Goal: Understand process/instructions: Learn how to perform a task or action

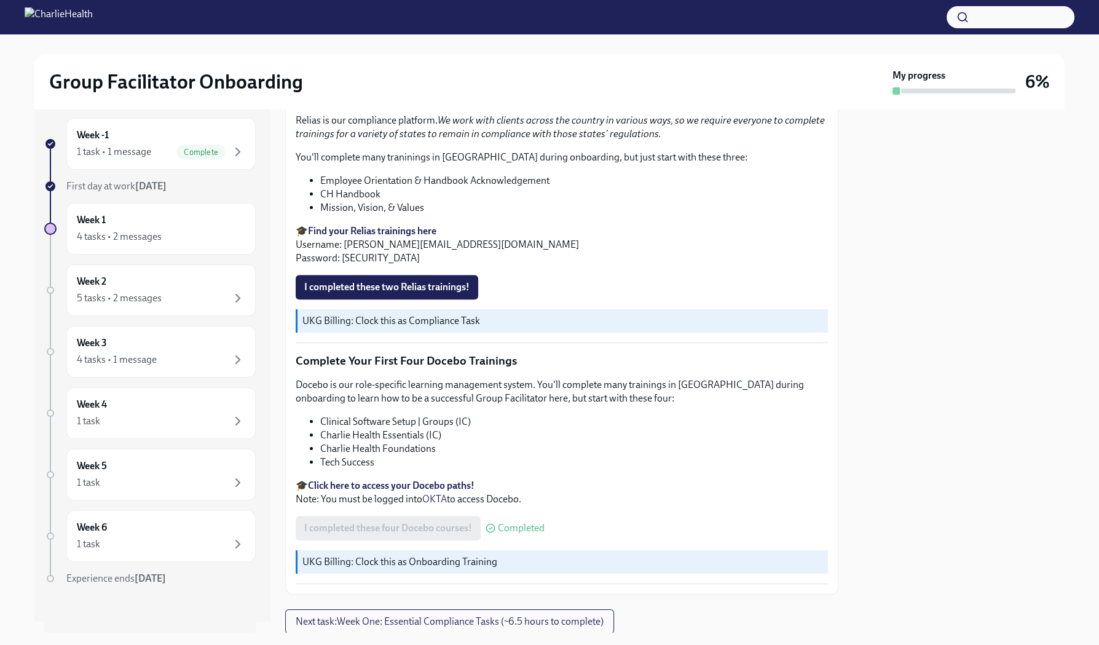
scroll to position [1532, 0]
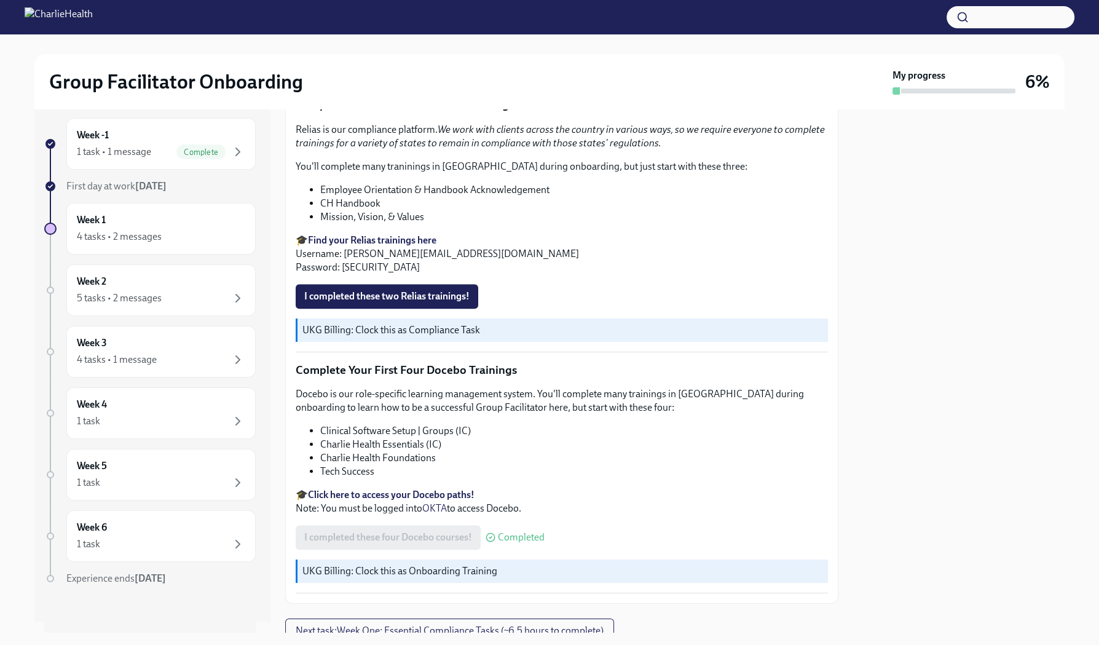
click at [372, 234] on strong "Find your Relias trainings here" at bounding box center [372, 240] width 128 height 12
click at [336, 290] on span "I completed these two Relias trainings!" at bounding box center [386, 296] width 165 height 12
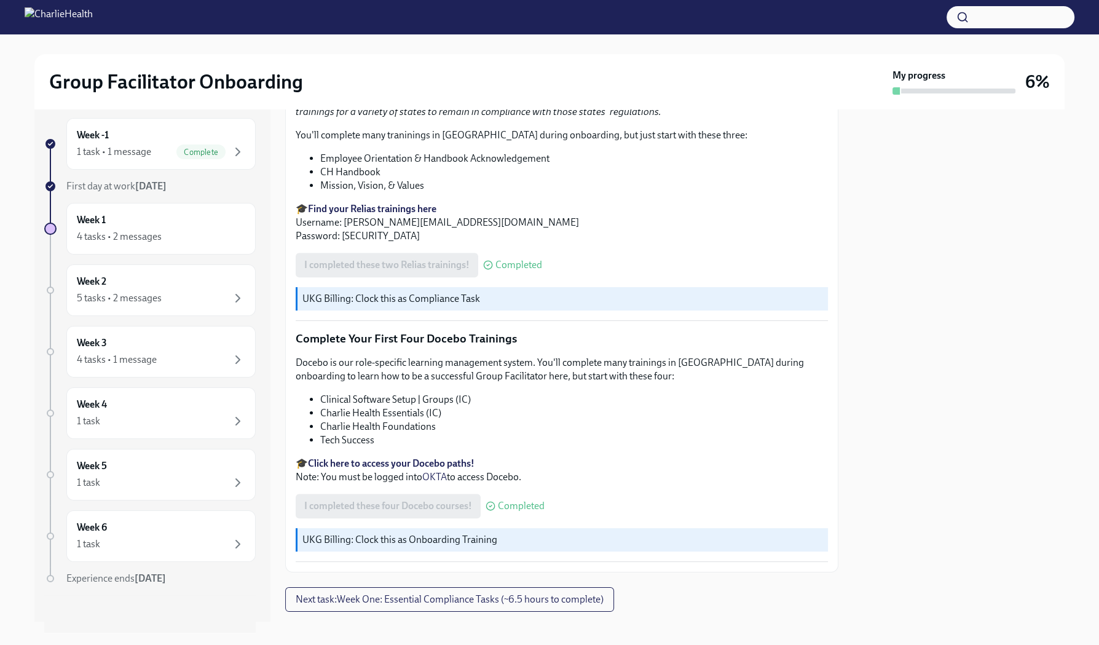
scroll to position [1563, 0]
click at [439, 594] on span "Next task : Week One: Essential Compliance Tasks (~6.5 hours to complete)" at bounding box center [450, 600] width 308 height 12
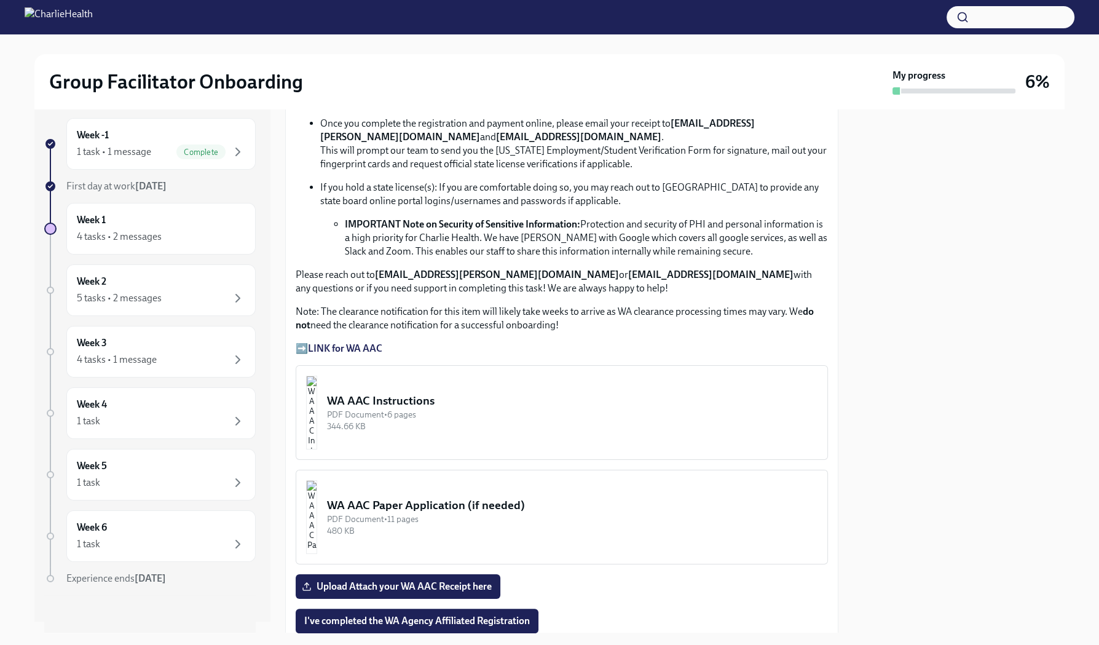
scroll to position [763, 0]
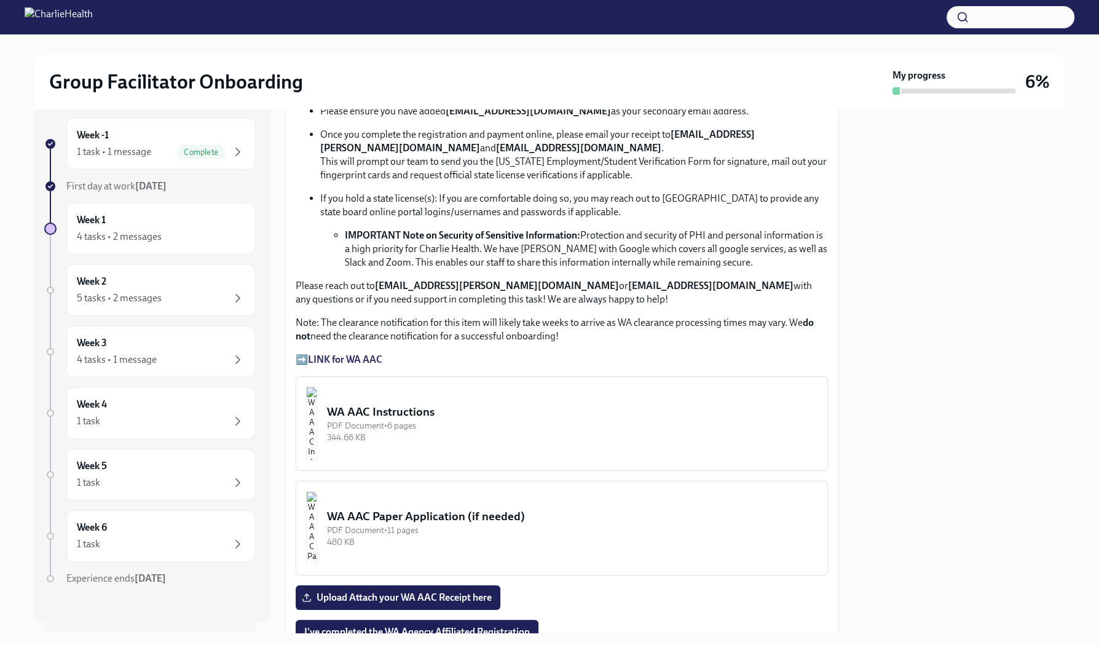
click at [344, 358] on strong "LINK for WA AAC" at bounding box center [345, 359] width 74 height 12
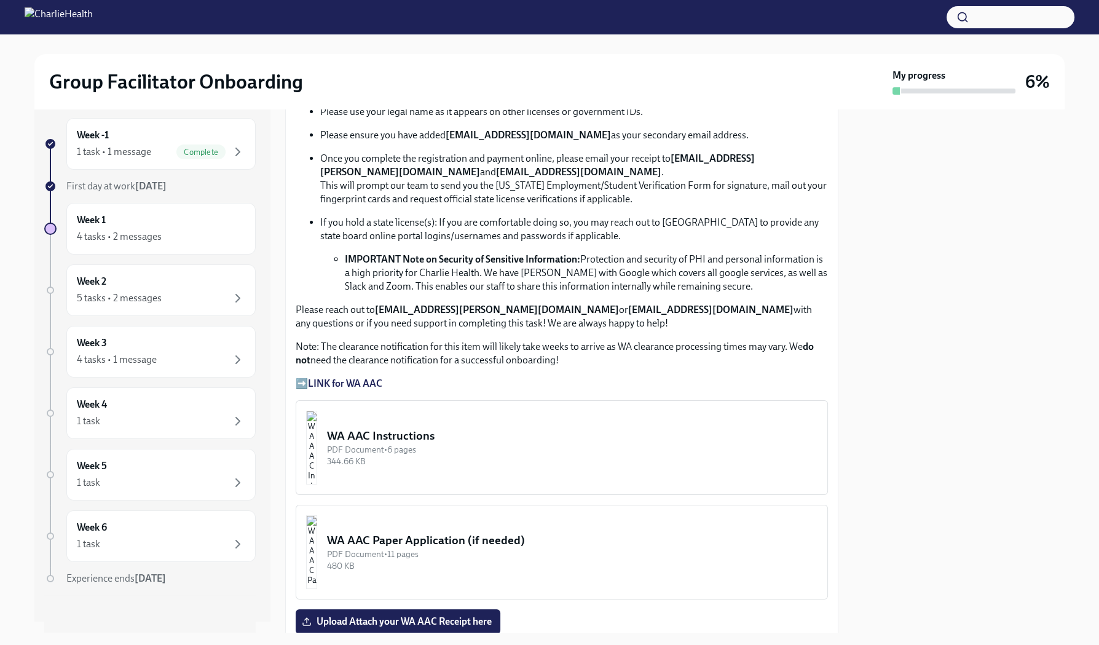
scroll to position [741, 0]
click at [318, 377] on strong "LINK for WA AAC" at bounding box center [345, 382] width 74 height 12
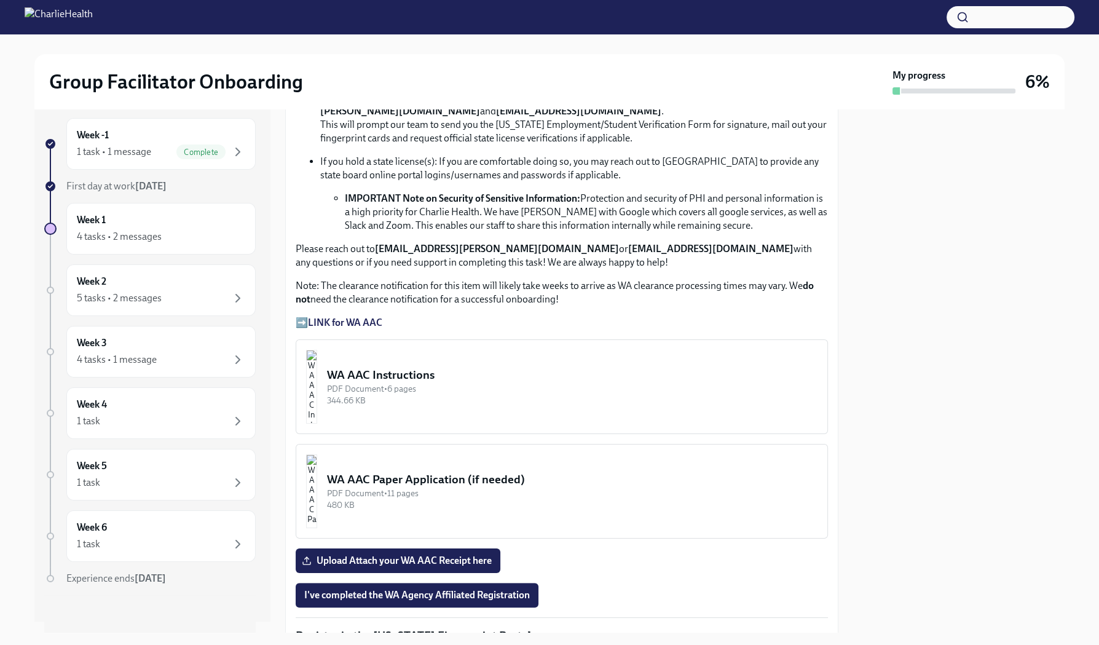
scroll to position [811, 0]
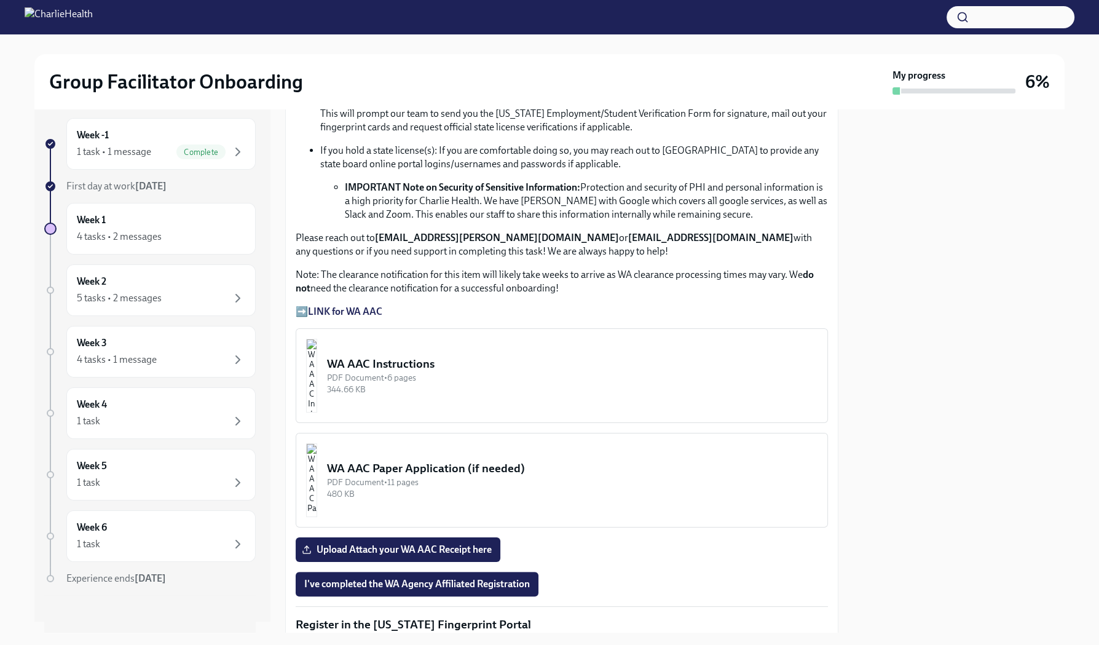
click at [300, 307] on p "➡️ LINK for WA AAC" at bounding box center [562, 312] width 532 height 14
click at [320, 307] on strong "LINK for WA AAC" at bounding box center [345, 311] width 74 height 12
click at [320, 305] on strong "LINK for WA AAC" at bounding box center [345, 311] width 74 height 12
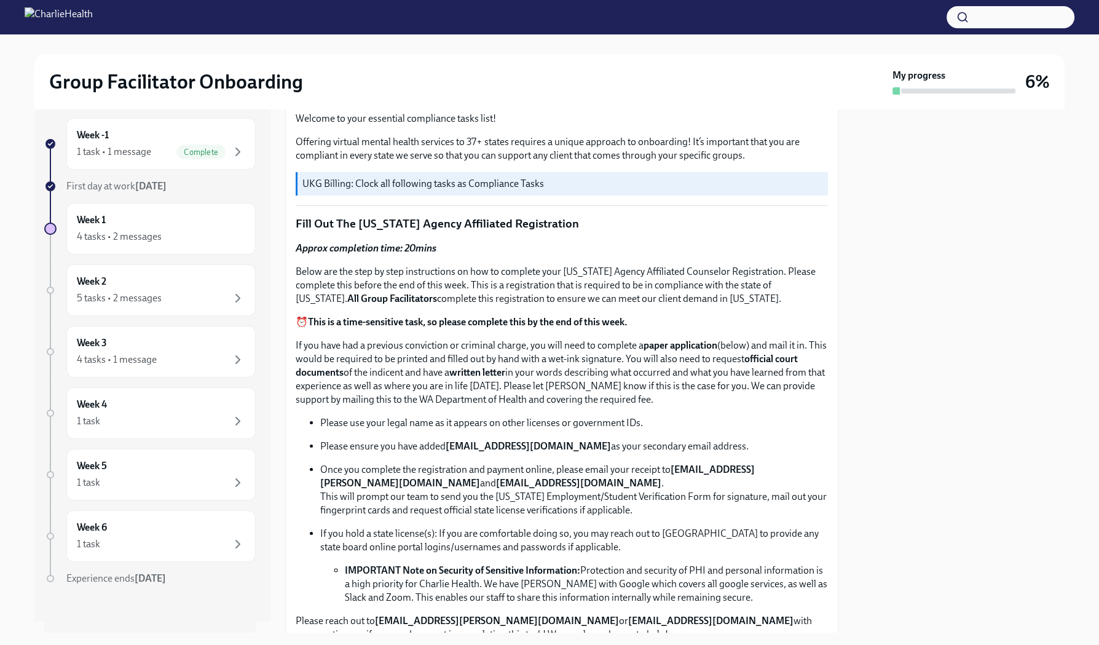
scroll to position [454, 0]
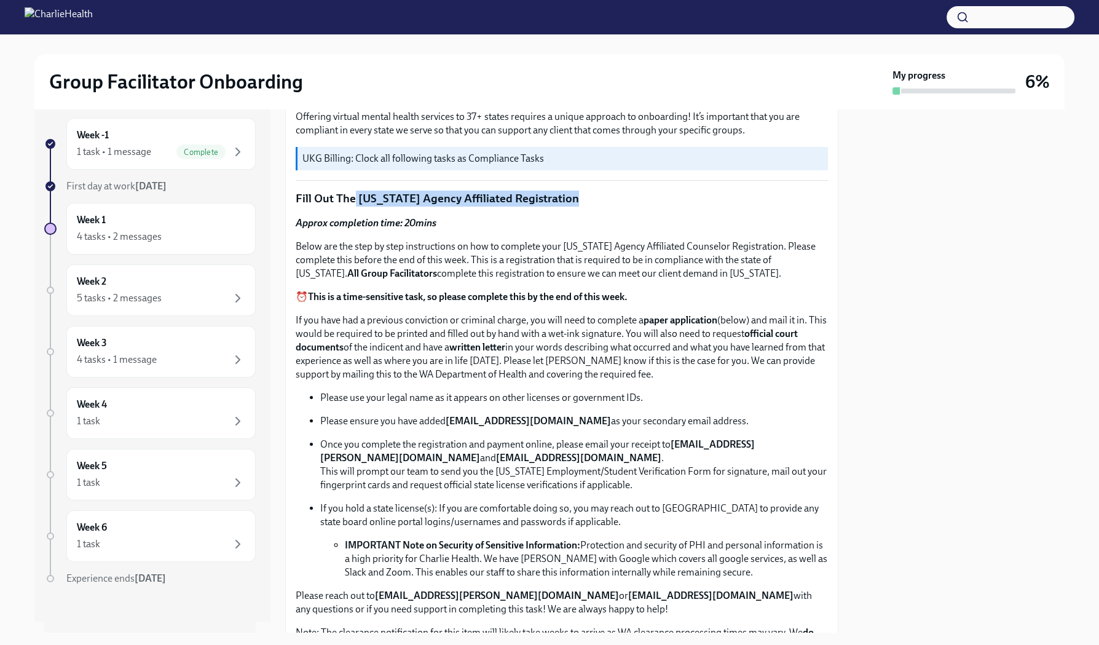
drag, startPoint x: 573, startPoint y: 197, endPoint x: 354, endPoint y: 200, distance: 219.4
click at [354, 200] on p "Fill Out The [US_STATE] Agency Affiliated Registration" at bounding box center [562, 199] width 532 height 16
click at [345, 218] on strong "Approx completion time: 20mins" at bounding box center [366, 223] width 141 height 12
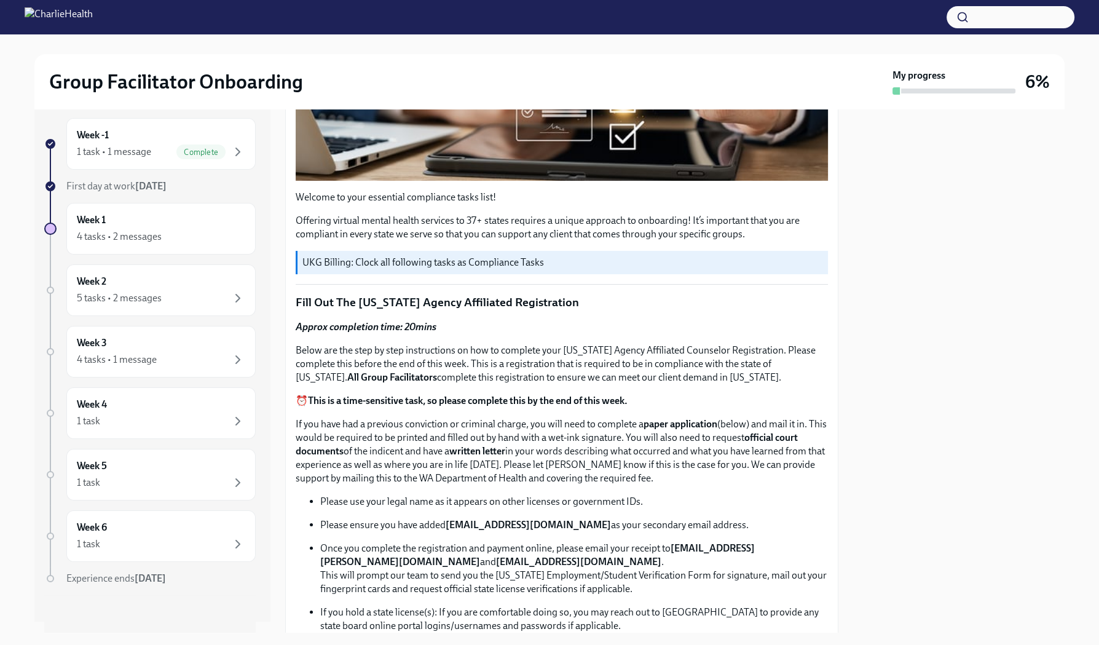
scroll to position [414, 0]
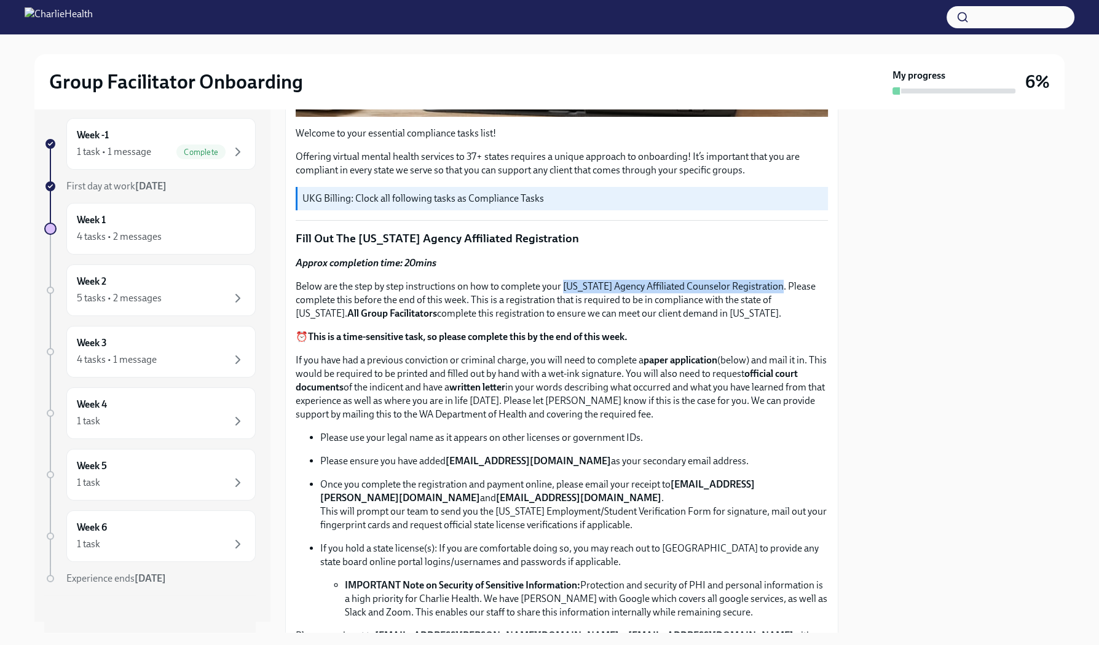
drag, startPoint x: 562, startPoint y: 282, endPoint x: 785, endPoint y: 283, distance: 222.5
click at [785, 283] on p "Below are the step by step instructions on how to complete your [US_STATE] Agen…" at bounding box center [562, 300] width 532 height 41
copy p "[US_STATE] Agency Affiliated Counselor Registration"
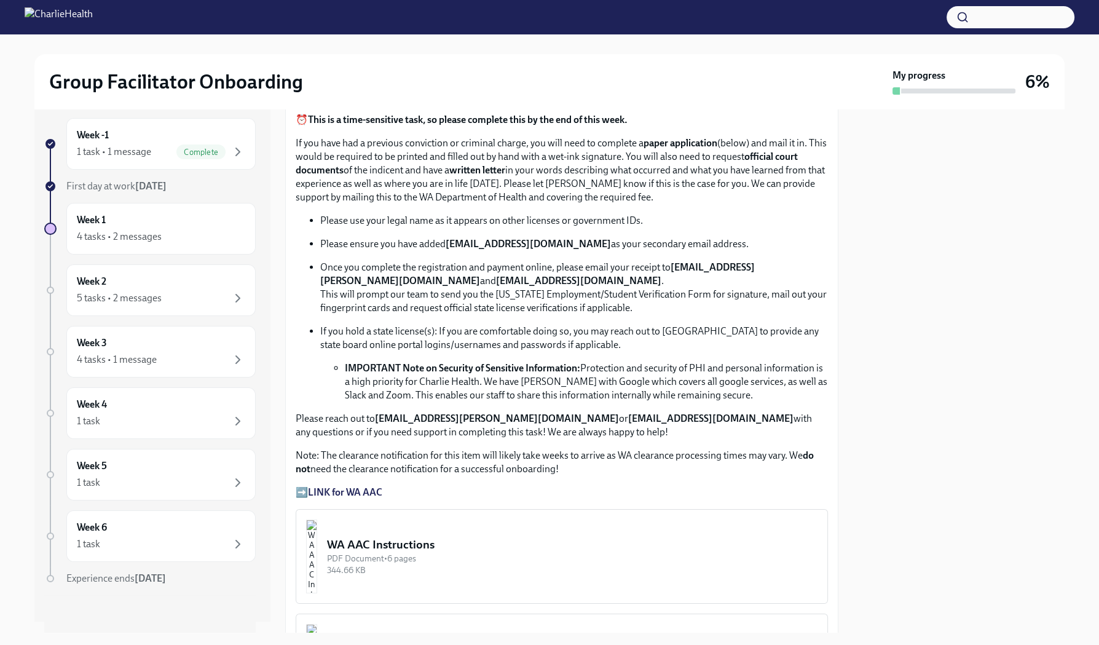
scroll to position [624, 0]
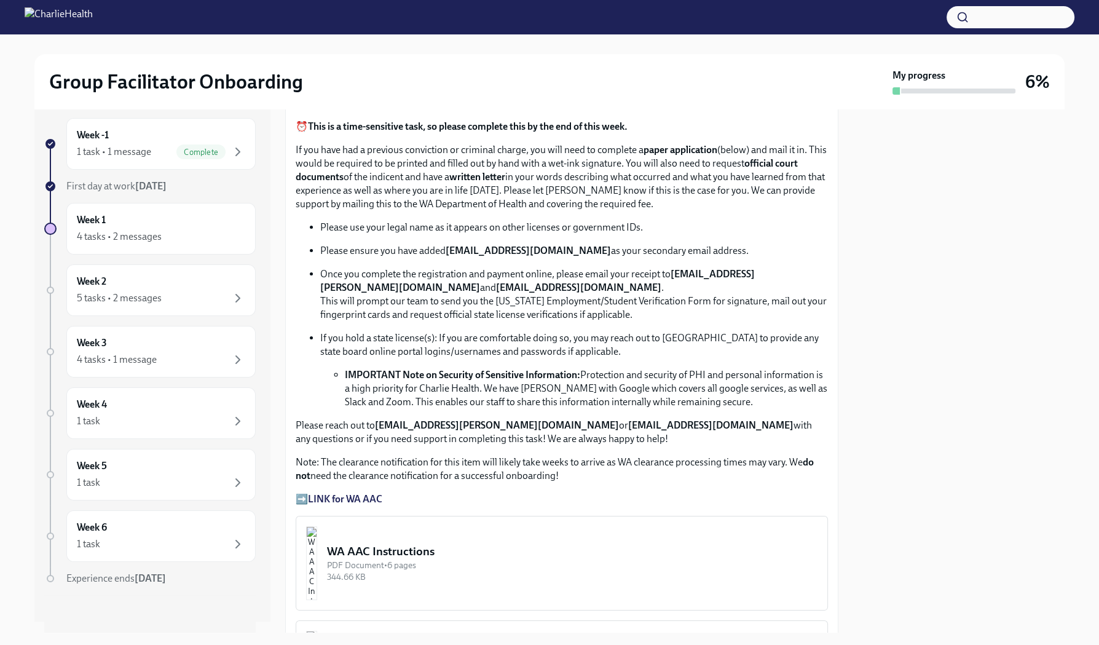
click at [336, 493] on strong "LINK for WA AAC" at bounding box center [345, 499] width 74 height 12
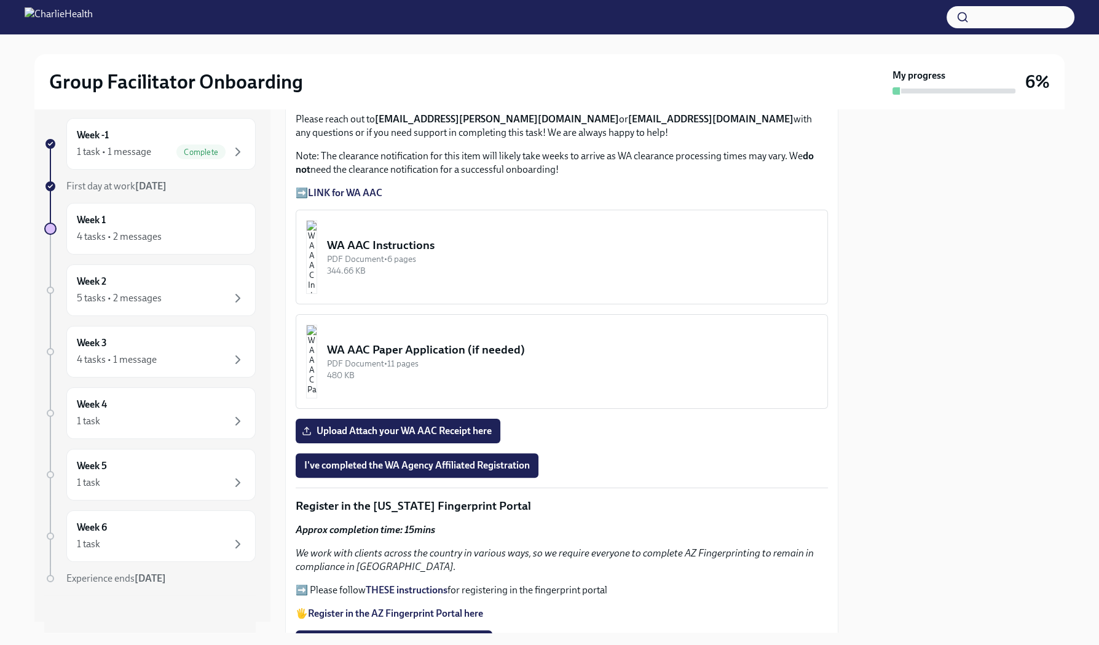
scroll to position [934, 0]
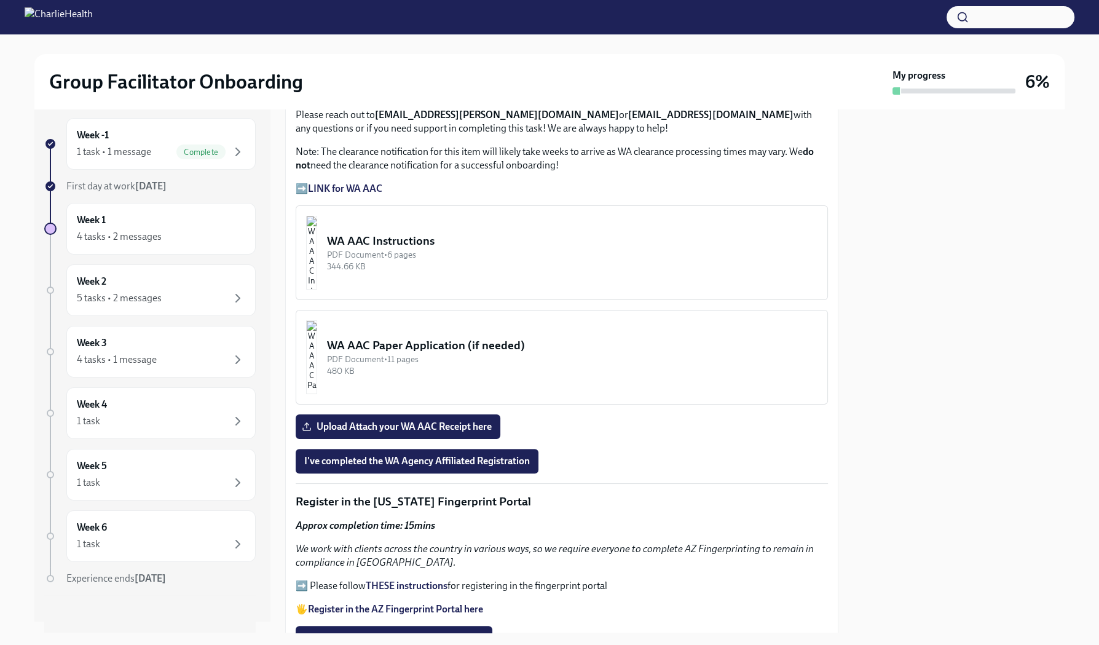
click at [317, 242] on img "button" at bounding box center [311, 253] width 11 height 74
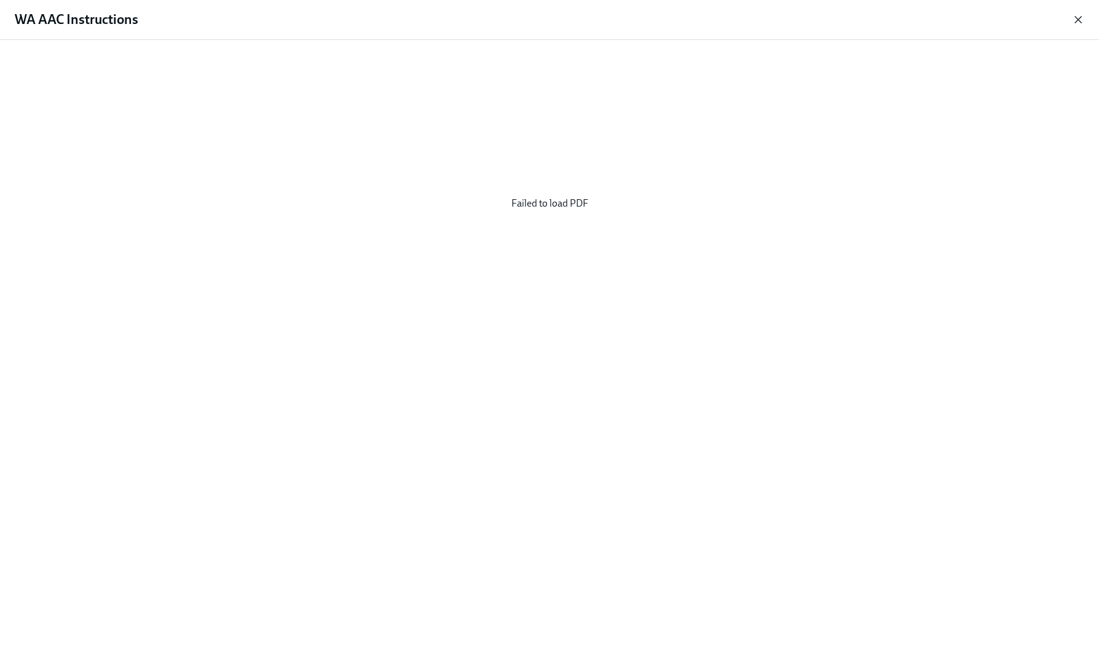
click at [1076, 20] on icon "button" at bounding box center [1078, 20] width 12 height 12
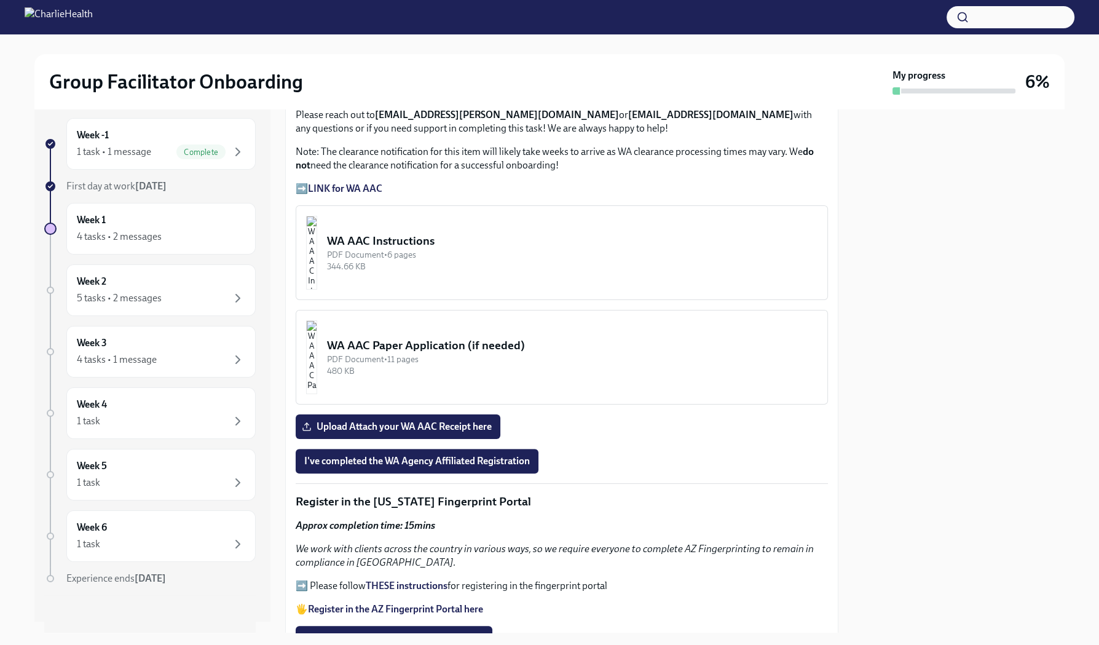
click at [435, 234] on div "WA AAC Instructions" at bounding box center [572, 241] width 490 height 16
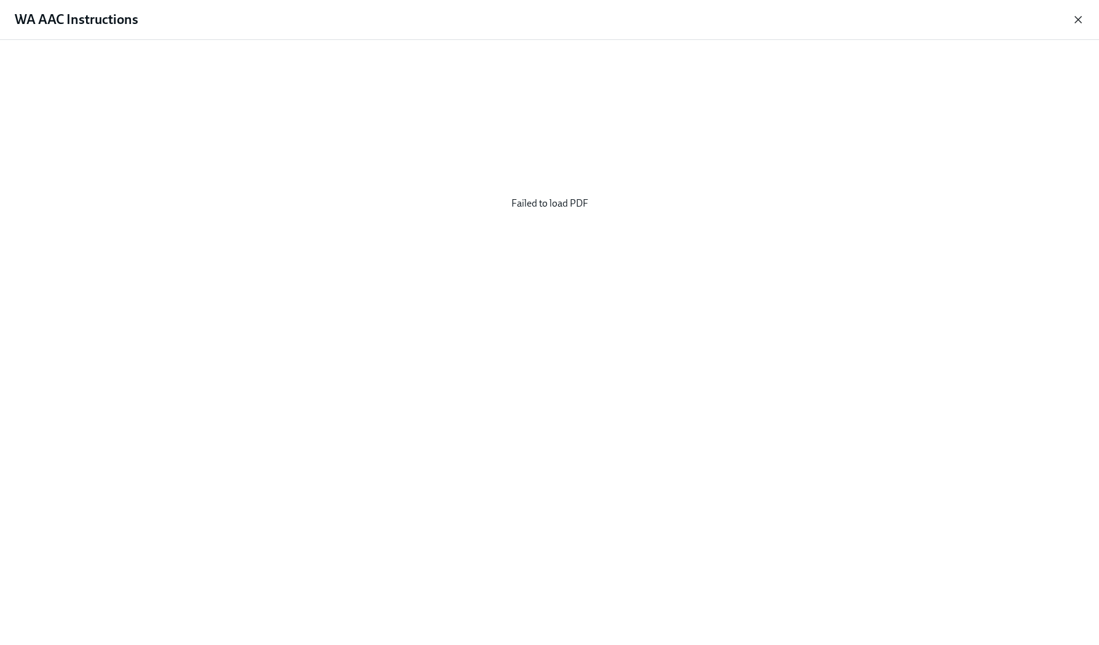
click at [1080, 17] on icon "button" at bounding box center [1078, 20] width 6 height 6
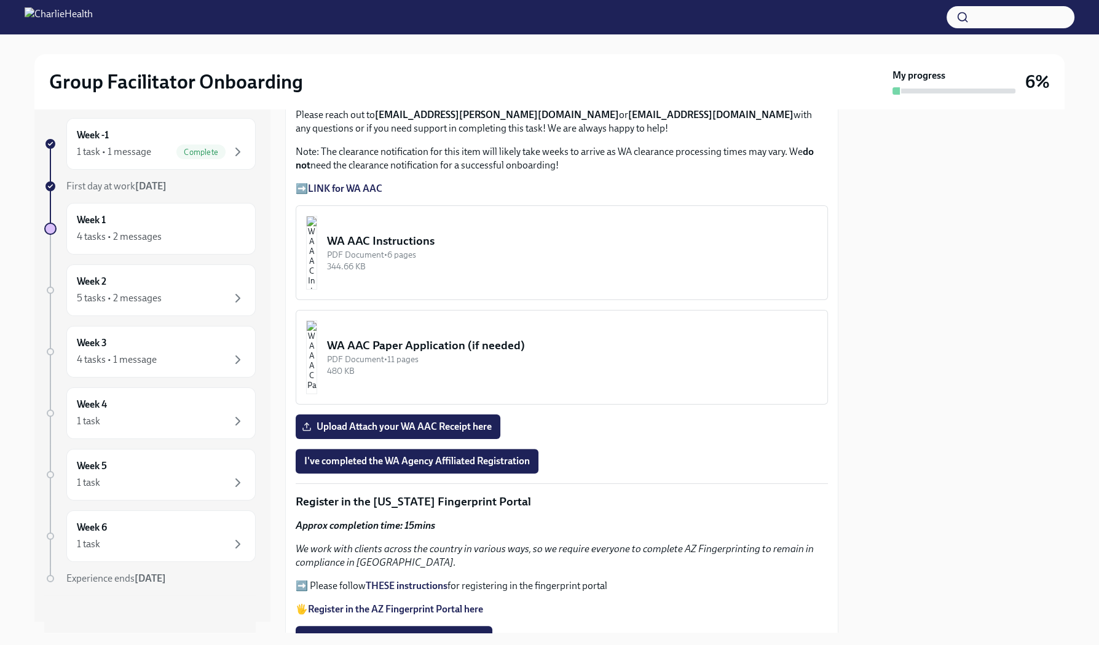
click at [439, 342] on div "WA AAC Paper Application (if needed)" at bounding box center [572, 345] width 490 height 16
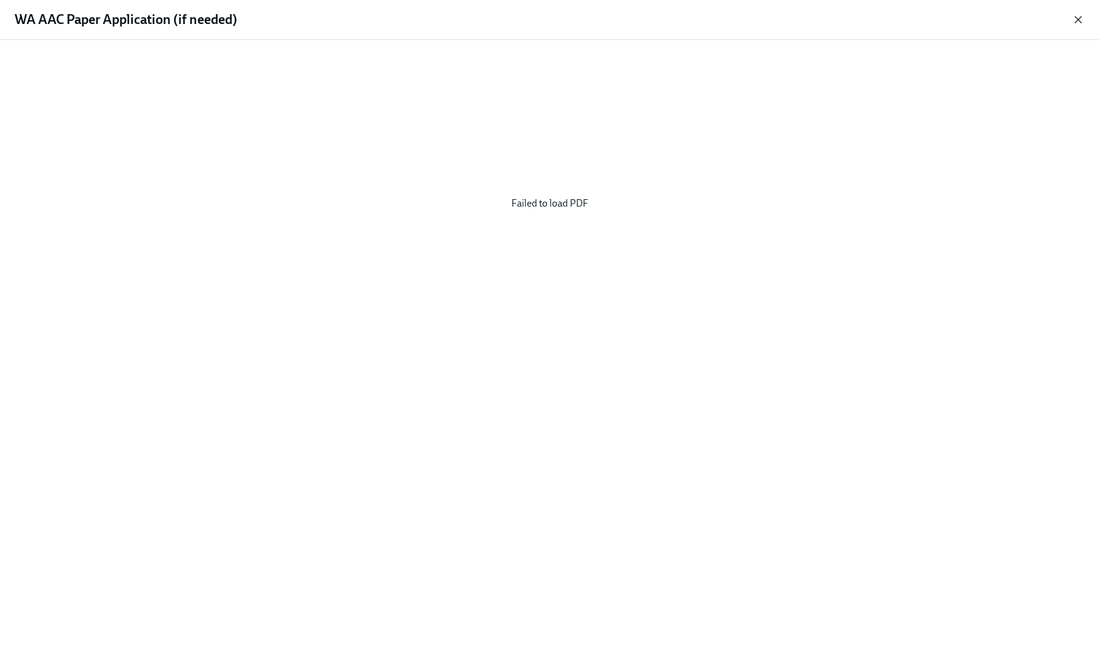
click at [1077, 25] on icon "button" at bounding box center [1078, 20] width 12 height 12
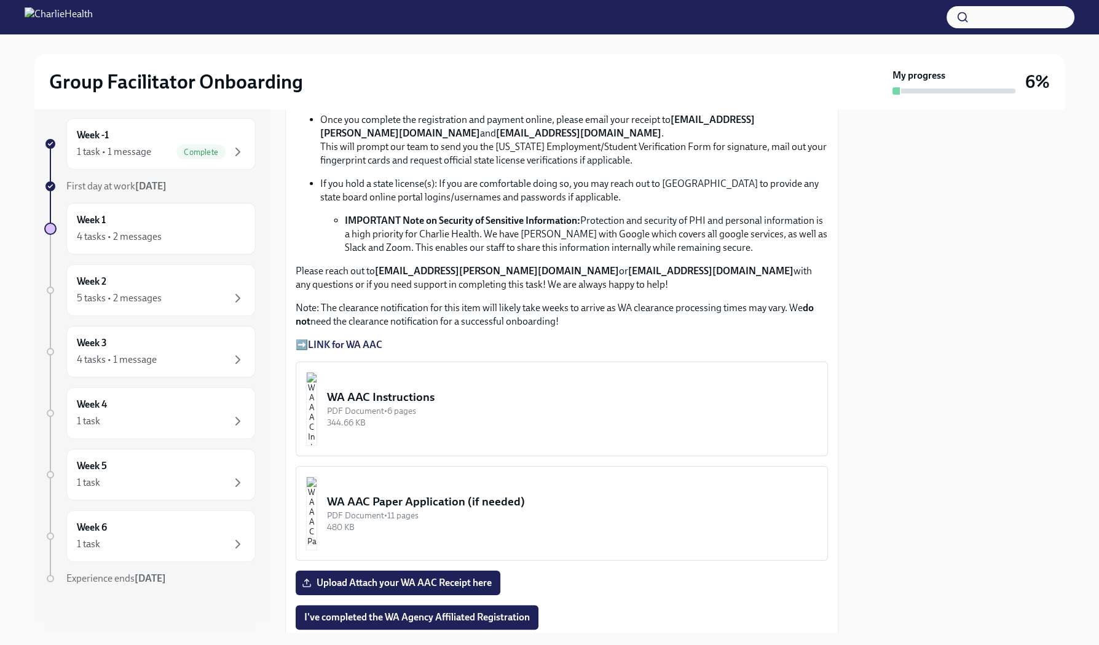
scroll to position [771, 0]
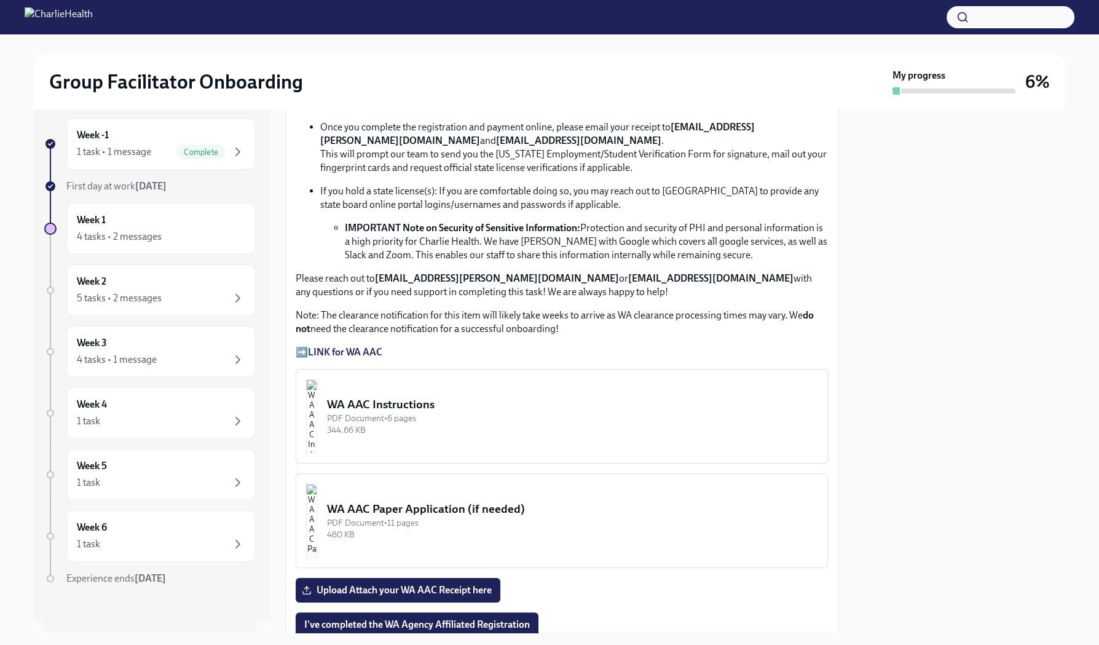
click at [403, 401] on div "WA AAC Instructions" at bounding box center [572, 404] width 490 height 16
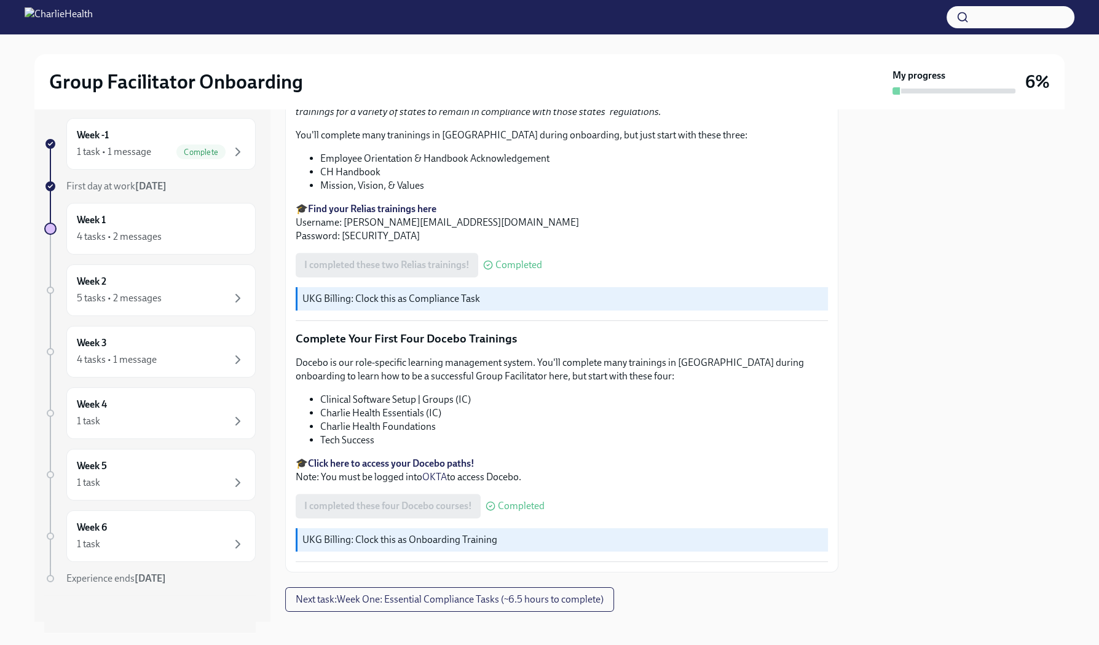
scroll to position [1563, 0]
click at [411, 594] on span "Next task : Week One: Essential Compliance Tasks (~6.5 hours to complete)" at bounding box center [450, 600] width 308 height 12
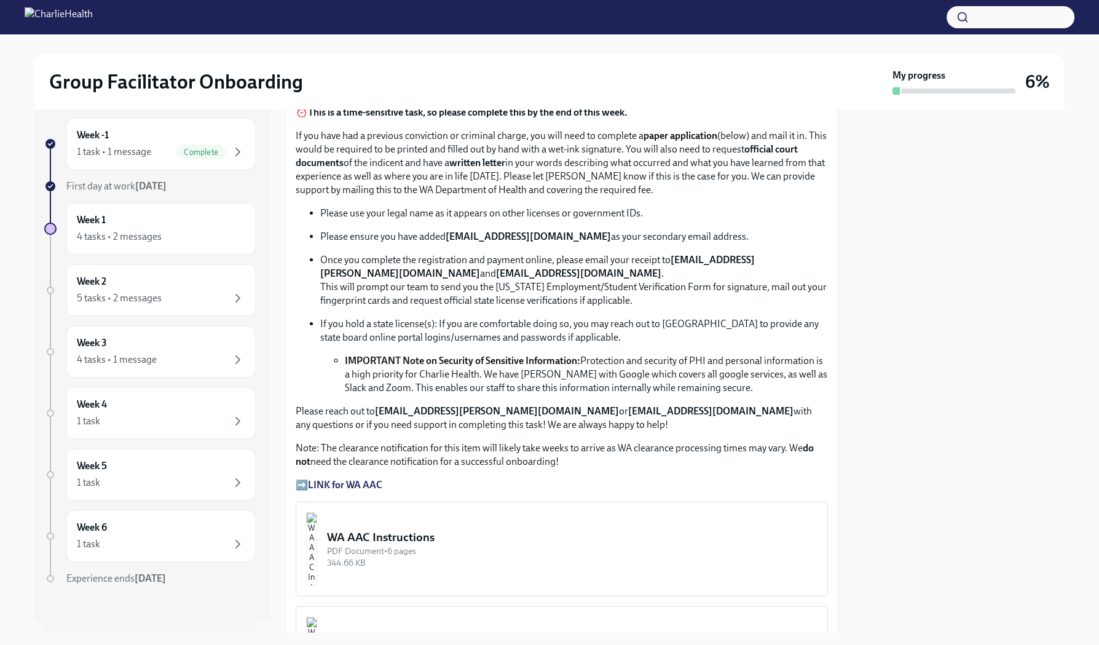
scroll to position [666, 0]
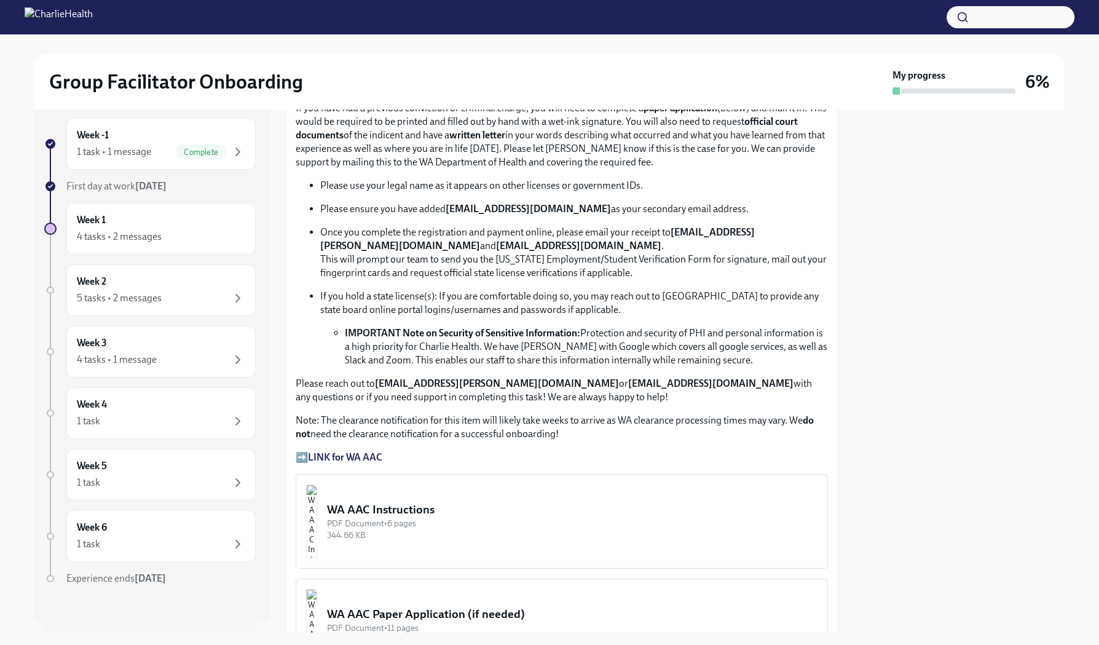
click at [402, 521] on div "PDF Document • 6 pages" at bounding box center [572, 523] width 490 height 12
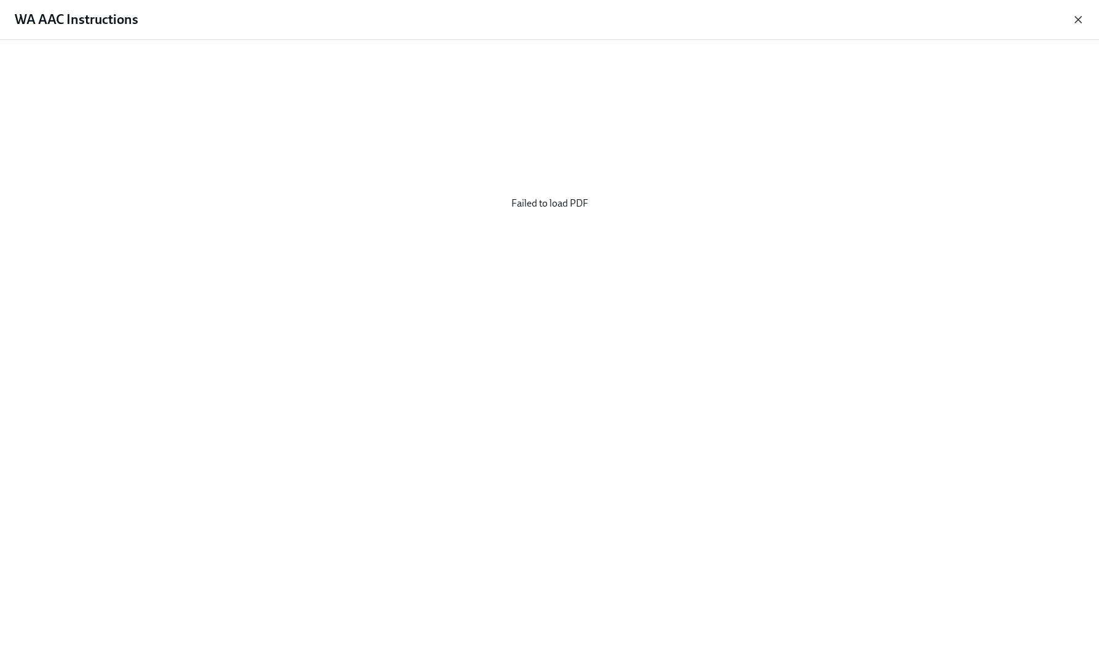
click at [1072, 20] on icon "button" at bounding box center [1078, 20] width 12 height 12
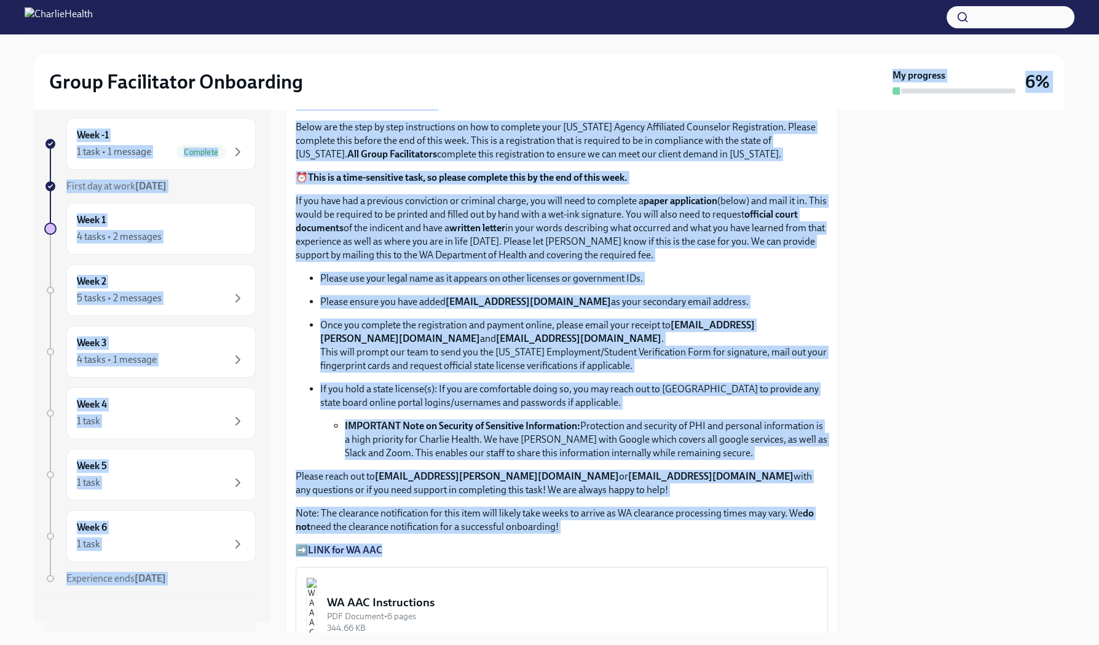
scroll to position [560, 0]
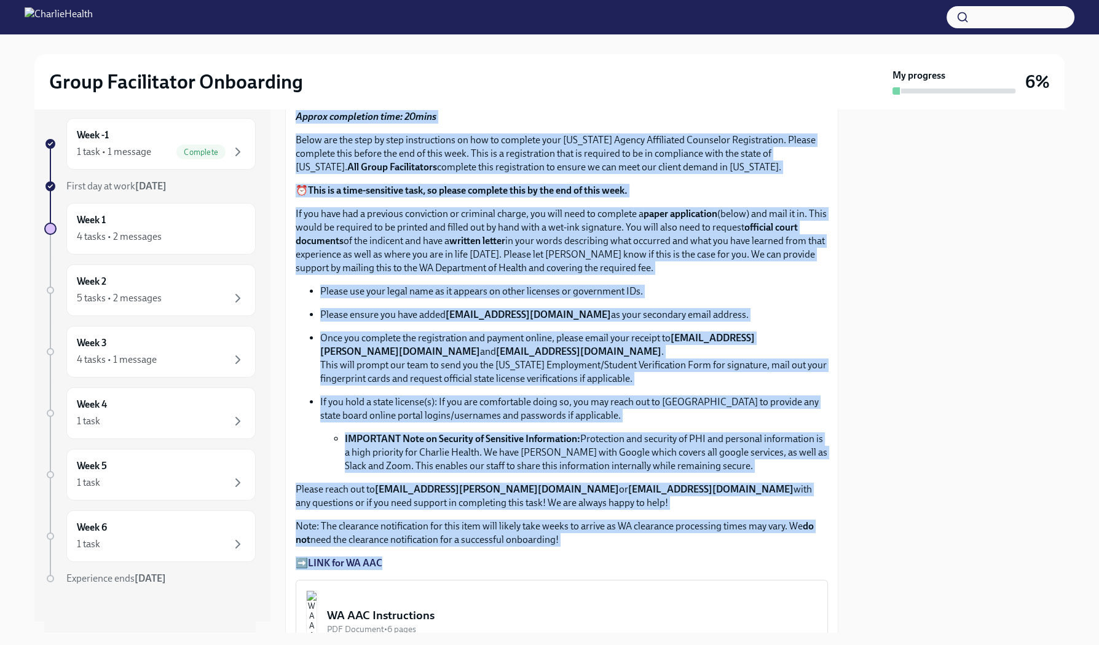
drag, startPoint x: 431, startPoint y: 364, endPoint x: 296, endPoint y: 116, distance: 282.2
copy div "Loremi dolorsitam cons: 06adip Elits doe tem inci ut labo etdoloremagn al eni a…"
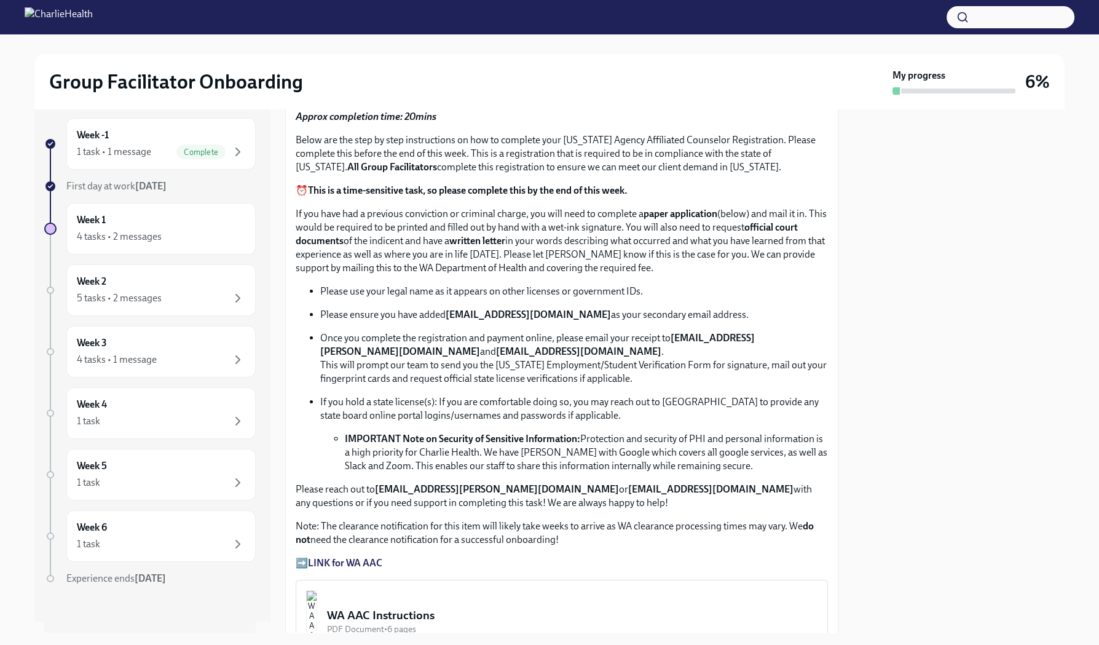
click at [944, 156] on div at bounding box center [958, 370] width 211 height 523
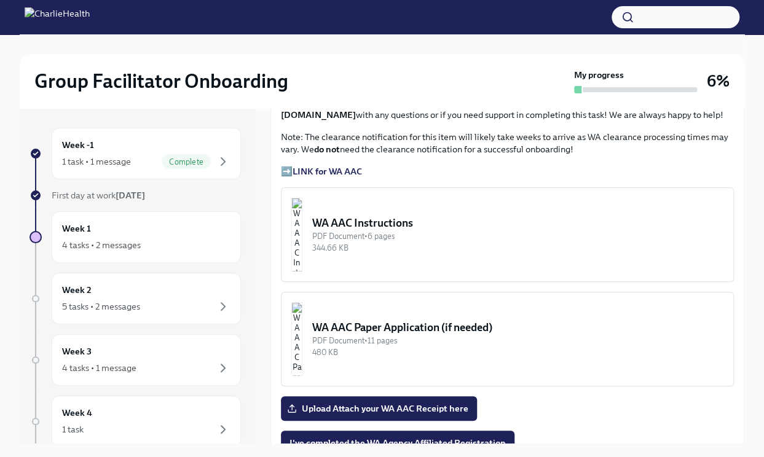
scroll to position [938, 0]
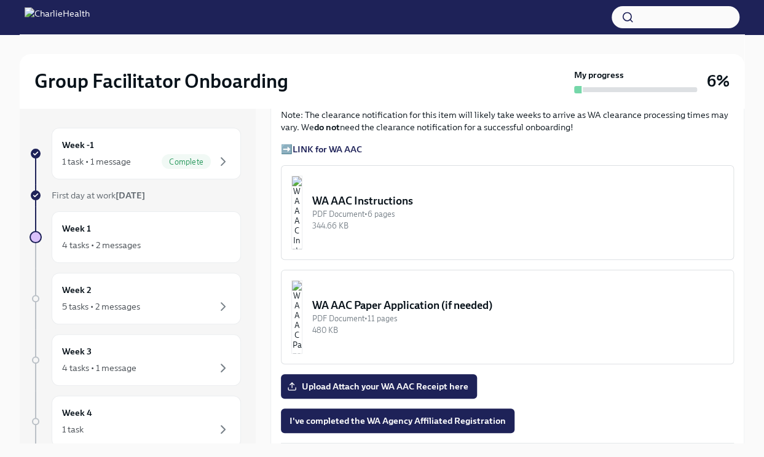
click at [337, 151] on strong "LINK for WA AAC" at bounding box center [327, 149] width 69 height 11
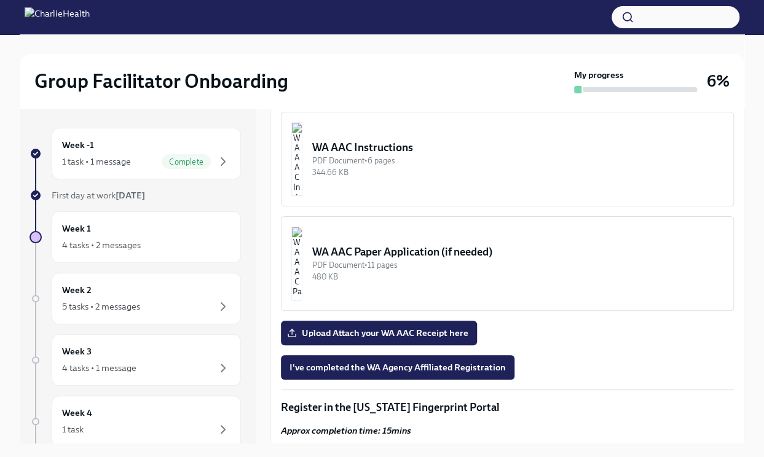
scroll to position [990, 0]
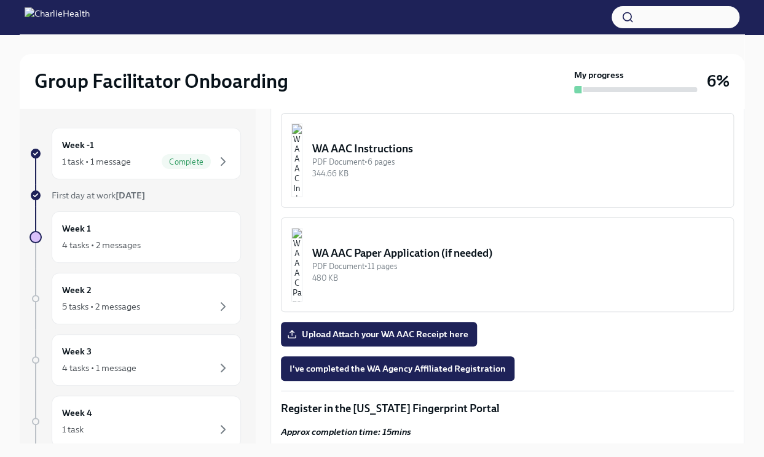
click at [302, 176] on img "button" at bounding box center [296, 161] width 11 height 74
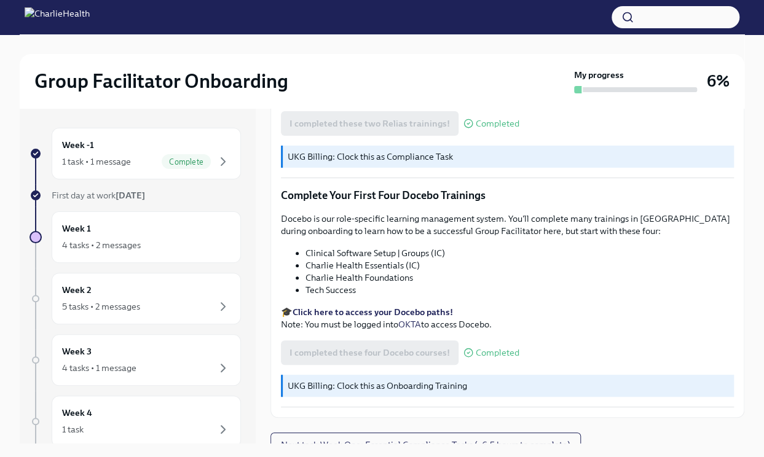
scroll to position [1576, 0]
click at [390, 439] on span "Next task : Week One: Essential Compliance Tasks (~6.5 hours to complete)" at bounding box center [425, 445] width 289 height 12
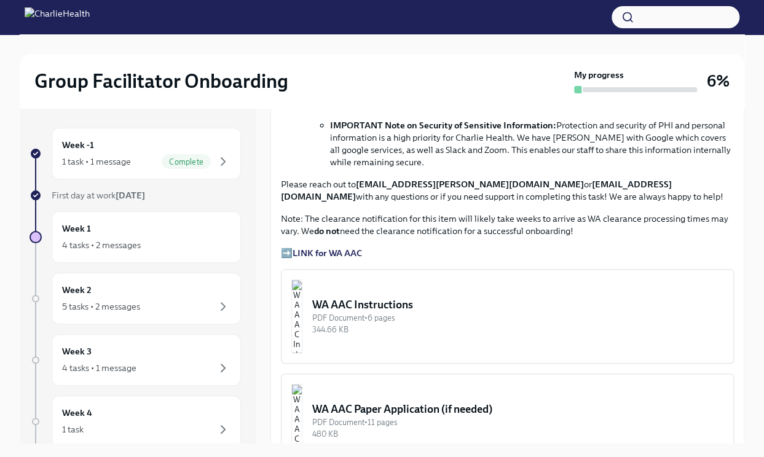
scroll to position [818, 0]
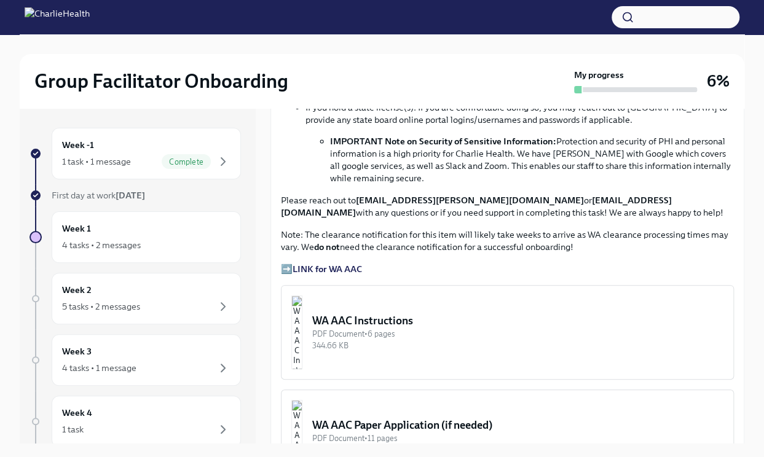
click at [302, 323] on img "button" at bounding box center [296, 333] width 11 height 74
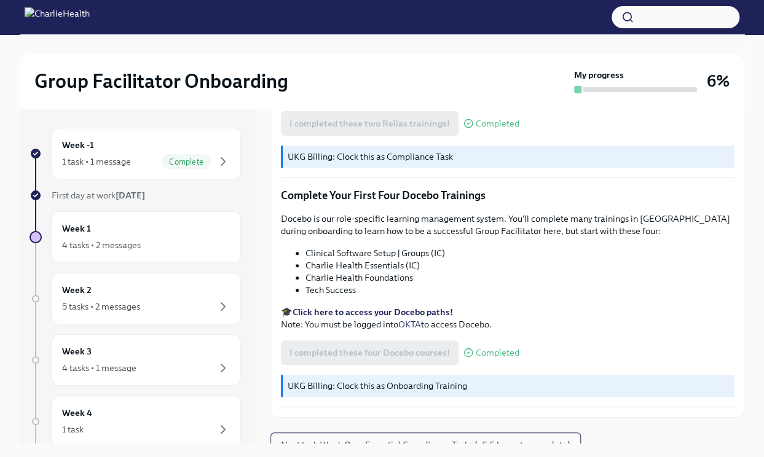
scroll to position [1576, 0]
click at [388, 439] on span "Next task : Week One: Essential Compliance Tasks (~6.5 hours to complete)" at bounding box center [425, 445] width 289 height 12
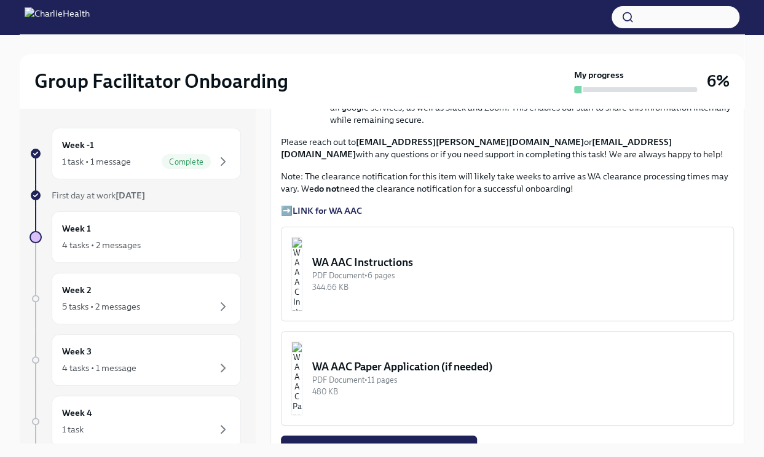
scroll to position [851, 0]
